Goal: Check status: Check status

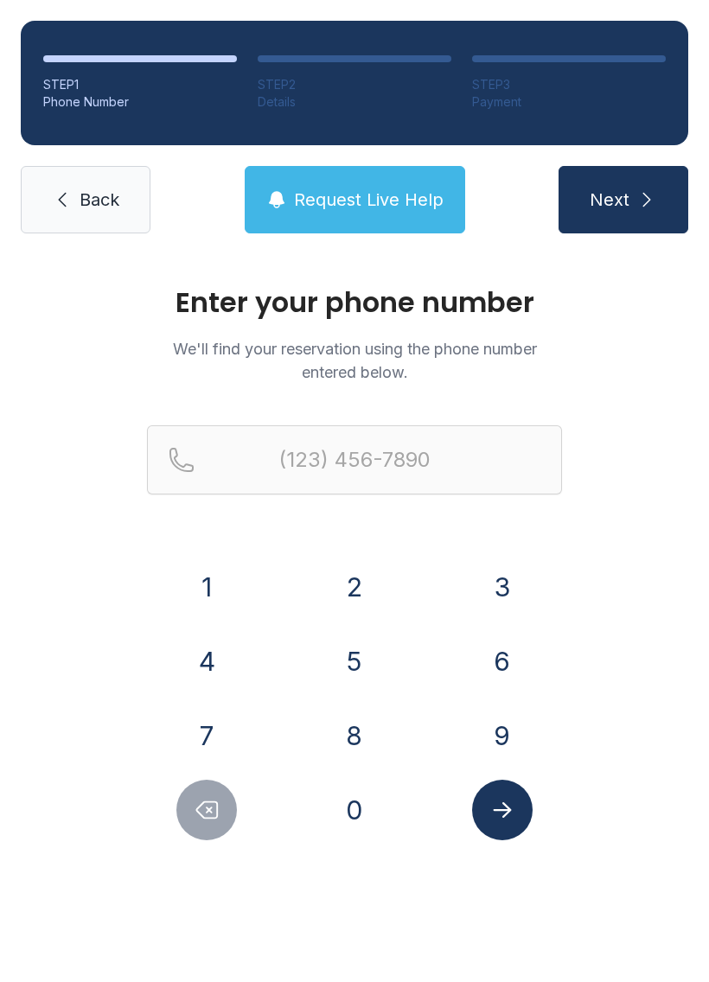
click at [368, 577] on button "2" at bounding box center [354, 586] width 60 height 60
click at [219, 569] on button "1" at bounding box center [206, 586] width 60 height 60
click at [509, 655] on button "6" at bounding box center [502, 661] width 60 height 60
click at [207, 662] on button "4" at bounding box center [206, 661] width 60 height 60
click at [349, 795] on button "0" at bounding box center [354, 809] width 60 height 60
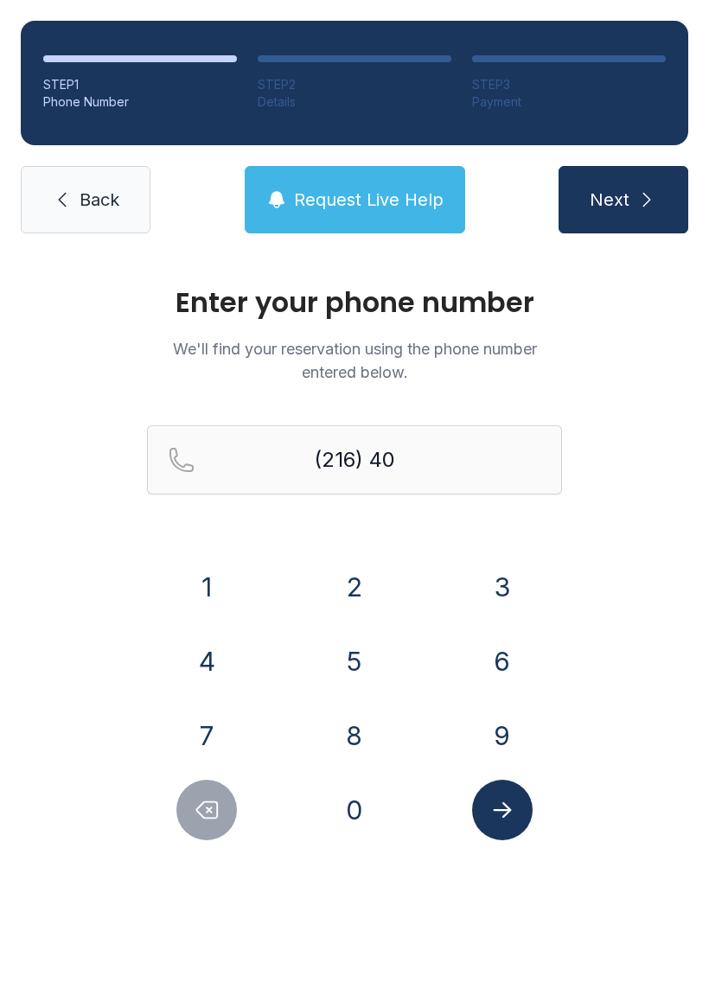
click at [207, 735] on button "7" at bounding box center [206, 735] width 60 height 60
click at [492, 652] on button "6" at bounding box center [502, 661] width 60 height 60
click at [198, 678] on button "4" at bounding box center [206, 661] width 60 height 60
click at [366, 584] on button "2" at bounding box center [354, 586] width 60 height 60
click at [213, 658] on button "4" at bounding box center [206, 661] width 60 height 60
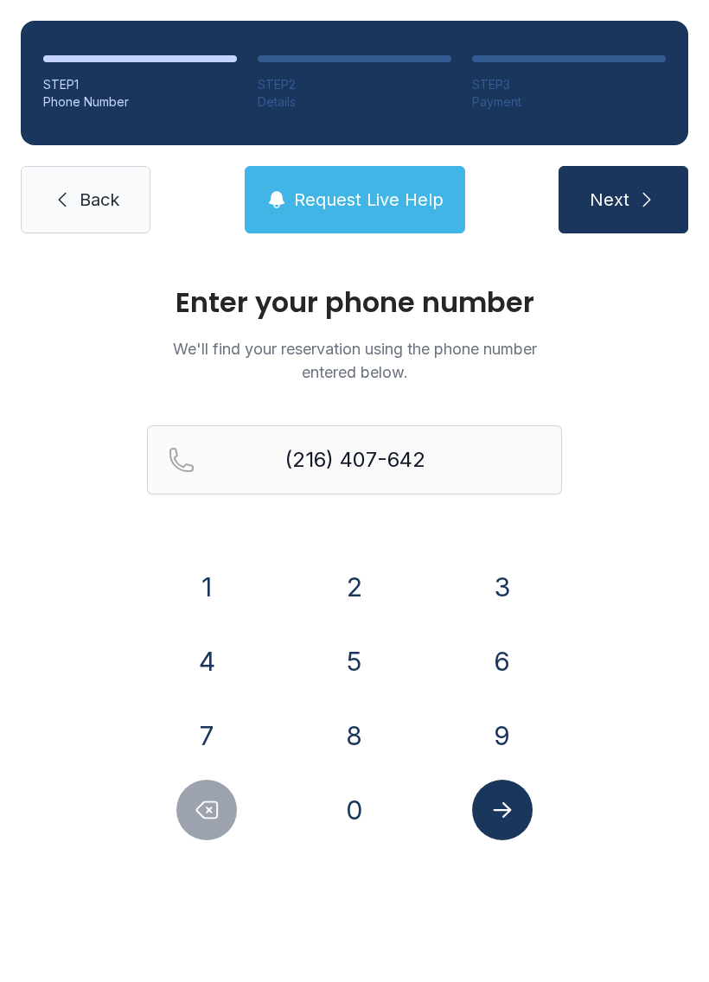
type input "[PHONE_NUMBER]"
click at [505, 801] on icon "Submit lookup form" at bounding box center [502, 810] width 26 height 26
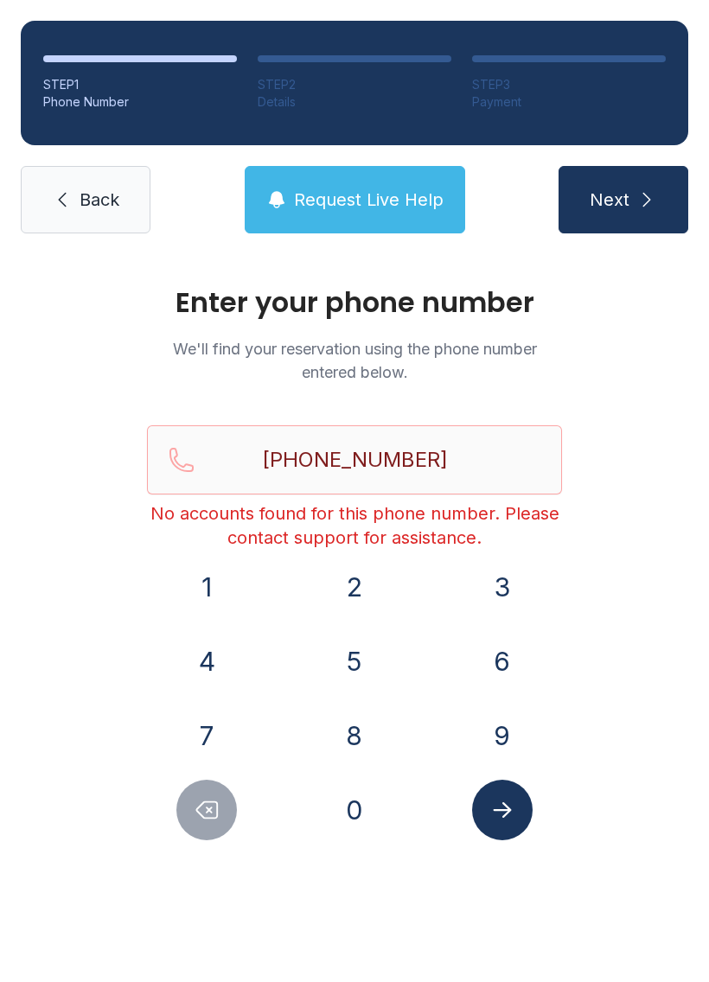
click at [60, 195] on icon at bounding box center [62, 199] width 21 height 21
